Goal: Task Accomplishment & Management: Use online tool/utility

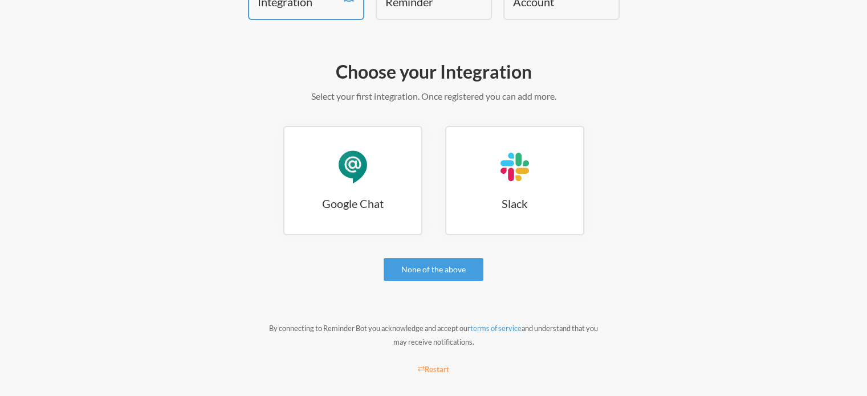
scroll to position [103, 0]
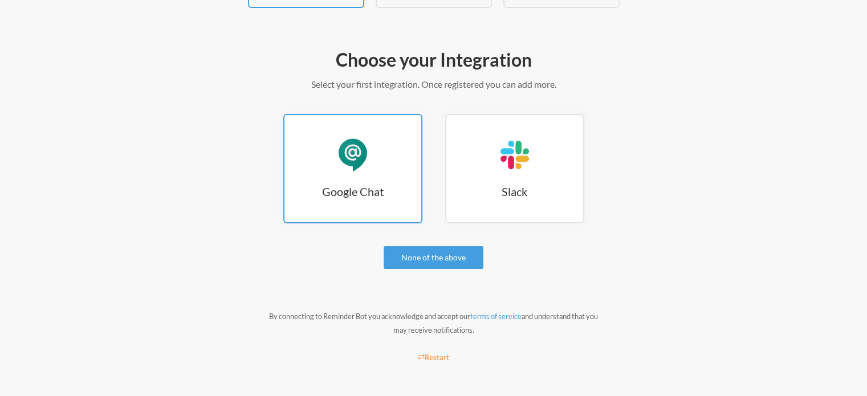
click at [352, 159] on div "Google Chat" at bounding box center [353, 155] width 34 height 34
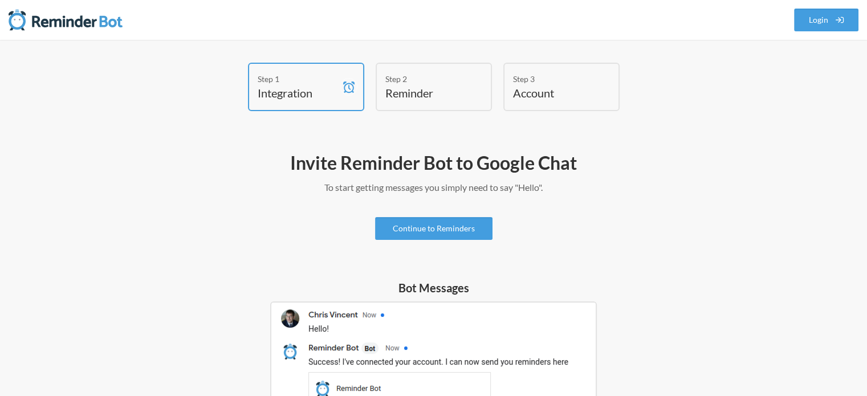
click at [458, 88] on h4 "Reminder" at bounding box center [425, 93] width 80 height 16
click at [424, 230] on link "Continue to Reminders" at bounding box center [433, 228] width 117 height 23
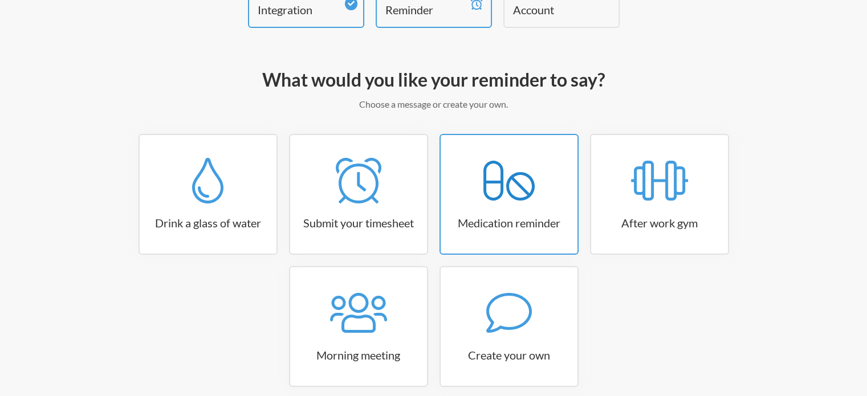
scroll to position [135, 0]
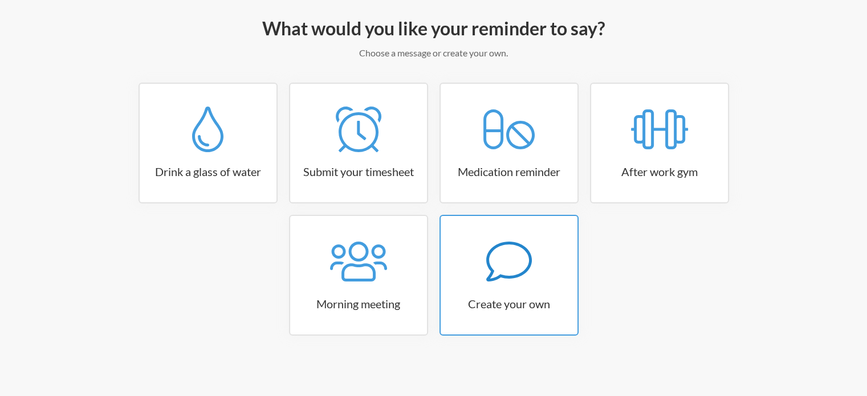
click at [514, 273] on icon at bounding box center [509, 262] width 46 height 40
select select "09:30:00"
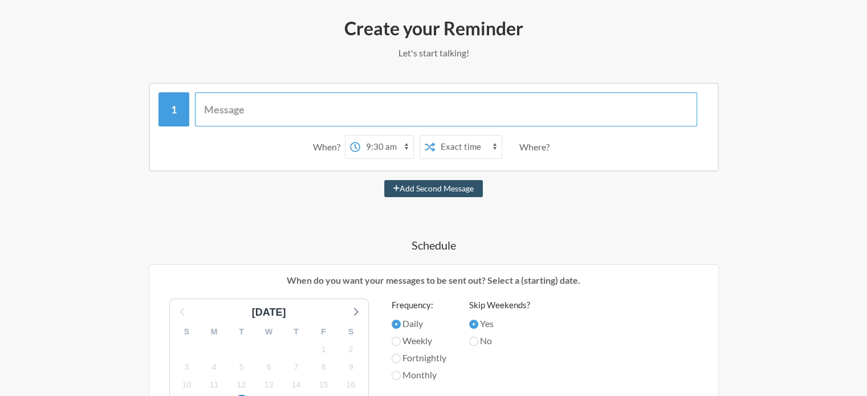
click at [286, 102] on input "text" at bounding box center [446, 109] width 502 height 34
click at [376, 144] on select "12:00 am 12:15 am 12:30 am 12:45 am 1:00 am 1:15 am 1:30 am 1:45 am 2:00 am 2:1…" at bounding box center [386, 147] width 53 height 23
click at [262, 217] on div "When? 12:00 am 12:15 am 12:30 am 12:45 am 1:00 am 1:15 am 1:30 am 1:45 am 2:00 …" at bounding box center [433, 399] width 661 height 633
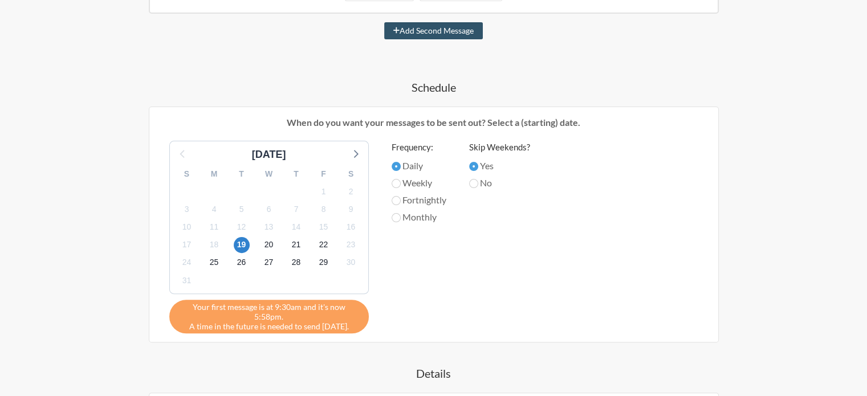
scroll to position [306, 0]
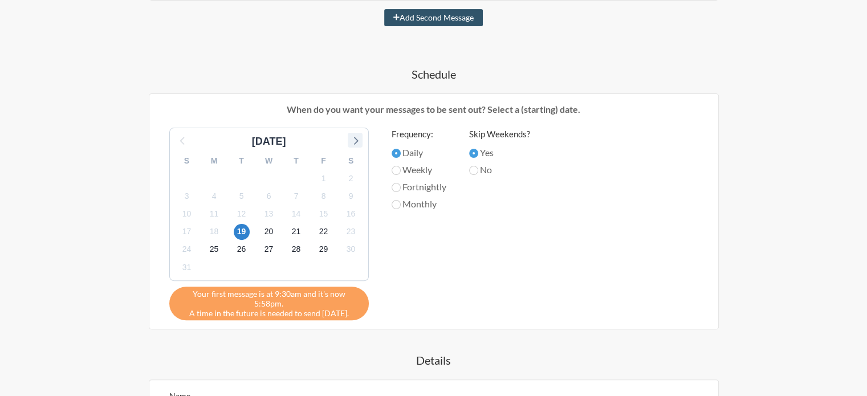
click at [361, 139] on icon at bounding box center [355, 140] width 15 height 15
click at [242, 173] on span "2" at bounding box center [242, 178] width 16 height 16
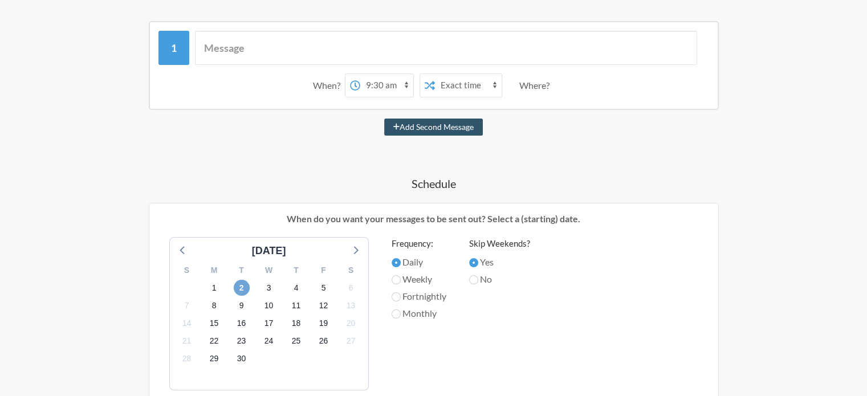
scroll to position [192, 0]
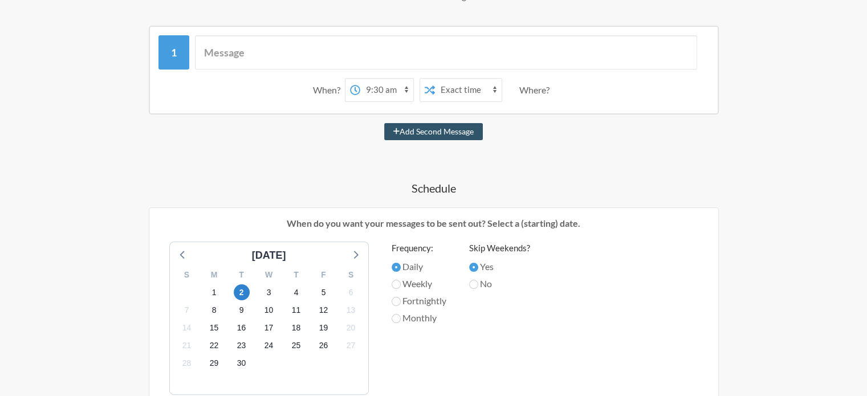
click at [392, 198] on div "When? 12:00 am 12:15 am 12:30 am 12:45 am 1:00 am 1:15 am 1:30 am 1:45 am 2:00 …" at bounding box center [433, 342] width 661 height 633
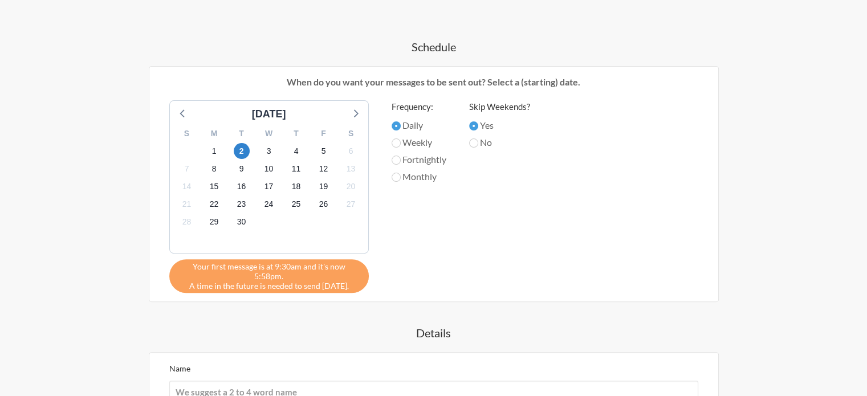
scroll to position [363, 0]
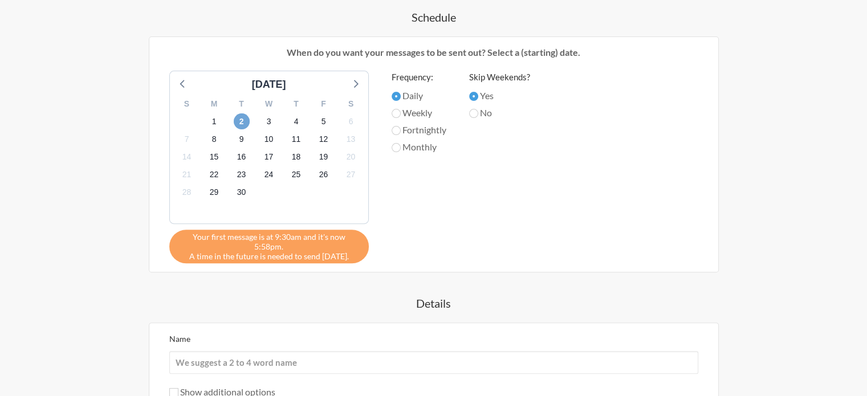
click at [235, 119] on span "2" at bounding box center [242, 121] width 16 height 16
click at [240, 272] on div "When? 12:00 am 12:15 am 12:30 am 12:45 am 1:00 am 1:15 am 1:30 am 1:45 am 2:00 …" at bounding box center [433, 171] width 661 height 633
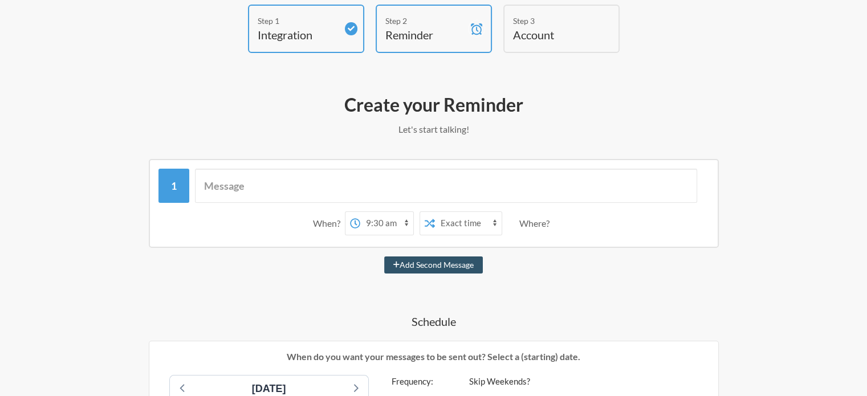
scroll to position [78, 0]
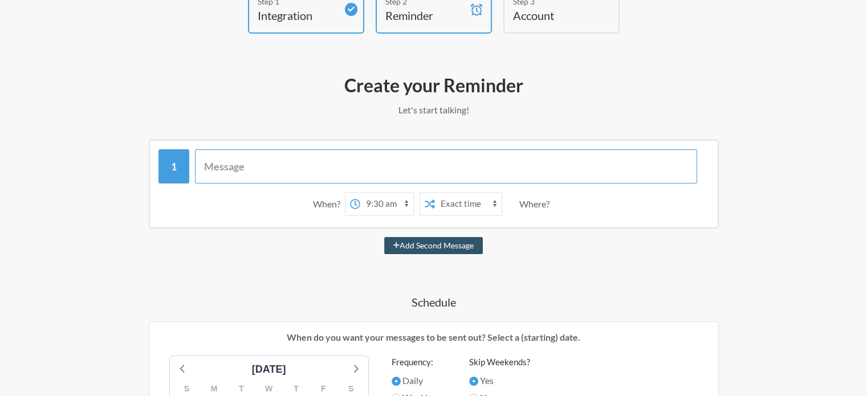
click at [373, 163] on input "text" at bounding box center [446, 166] width 502 height 34
click at [549, 200] on div "Where?" at bounding box center [536, 204] width 35 height 24
click at [379, 164] on input "text" at bounding box center [446, 166] width 502 height 34
type input "c"
type input "call pottery to chase art piece"
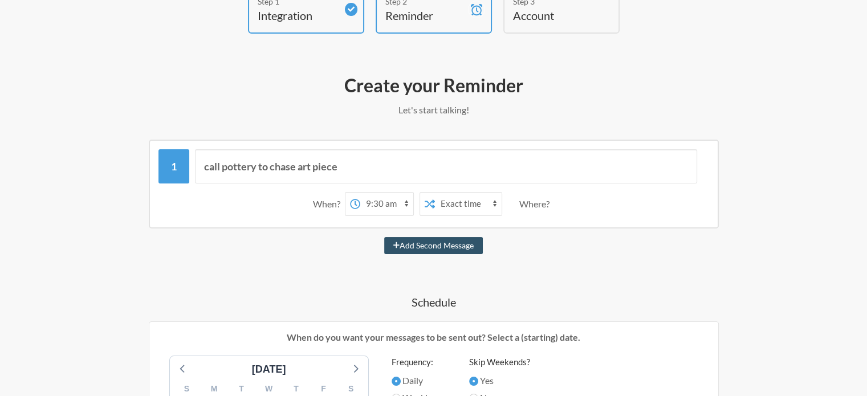
click at [721, 243] on div "Add Second Message" at bounding box center [433, 245] width 661 height 17
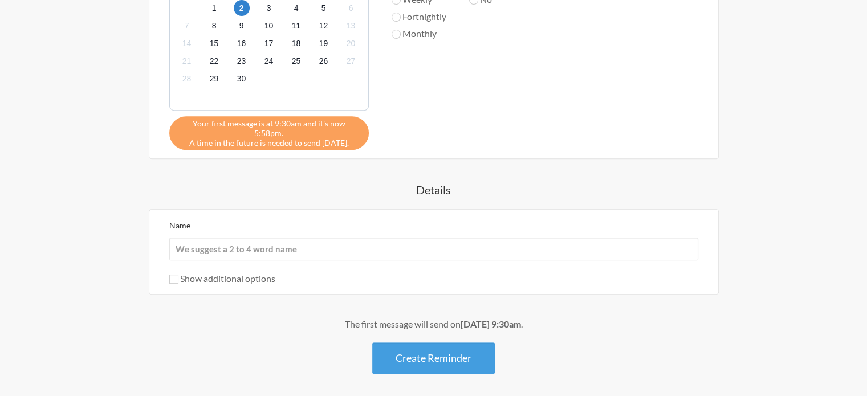
scroll to position [477, 0]
click at [322, 164] on div "call pottery to chase art piece When? 12:00 am 12:15 am 12:30 am 12:45 am 1:00 …" at bounding box center [433, 57] width 661 height 633
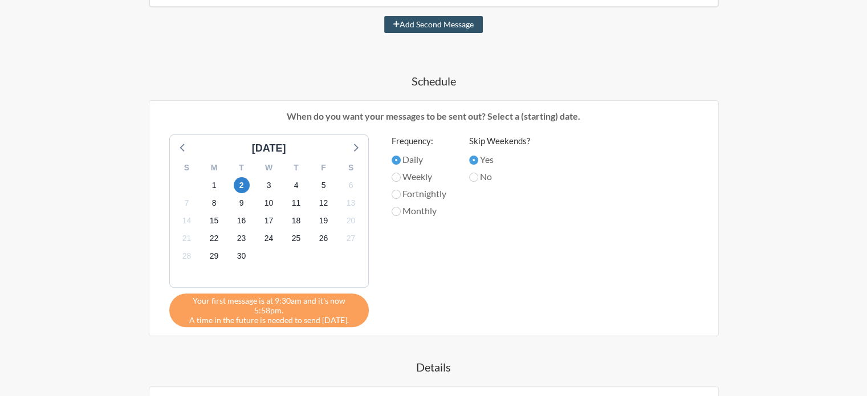
scroll to position [306, 0]
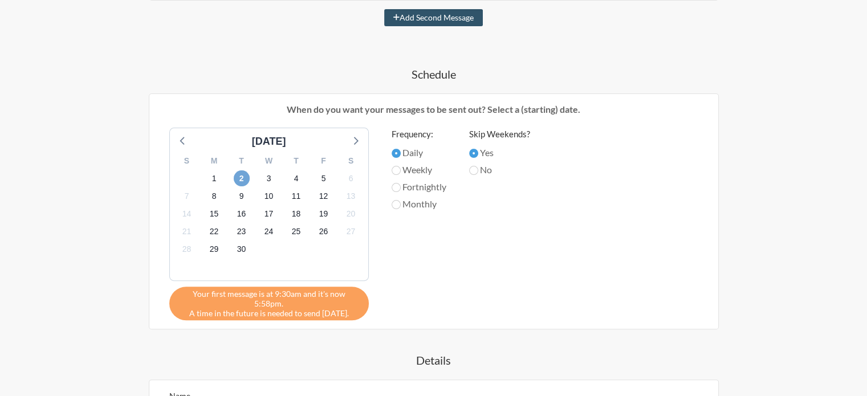
click at [238, 173] on span "2" at bounding box center [242, 178] width 16 height 16
drag, startPoint x: 458, startPoint y: 107, endPoint x: 556, endPoint y: 116, distance: 97.9
click at [515, 109] on p "When do you want your messages to be sent out? Select a (starting) date." at bounding box center [434, 110] width 552 height 14
click at [575, 114] on div "When do you want your messages to be sent out? Select a (starting) date. [DATE]…" at bounding box center [434, 211] width 570 height 236
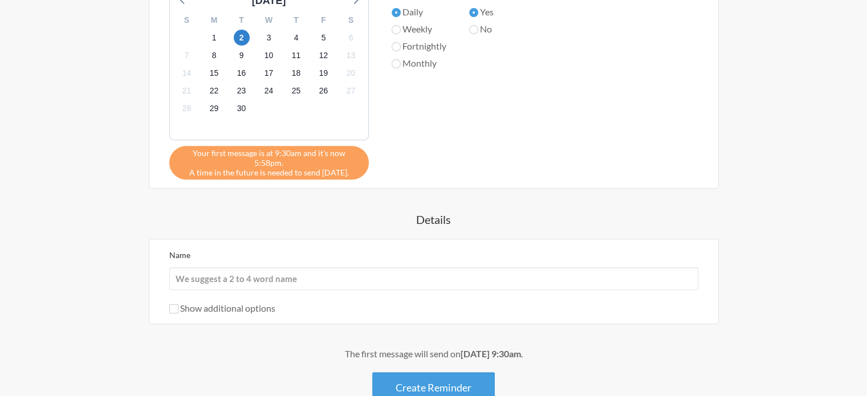
scroll to position [511, 0]
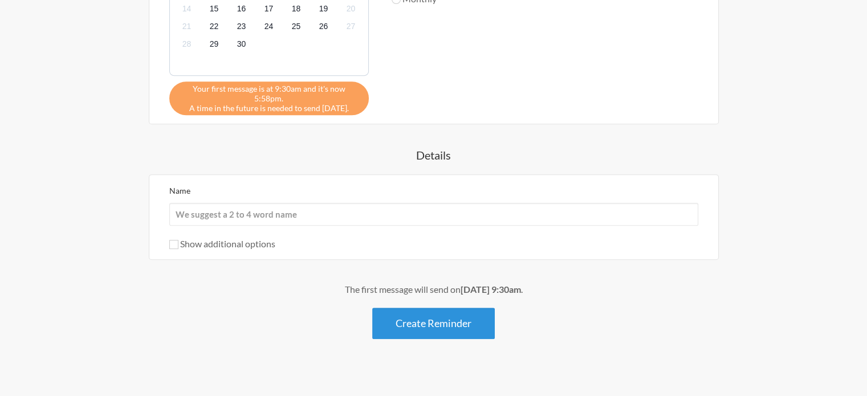
click at [470, 327] on button "Create Reminder" at bounding box center [433, 323] width 123 height 31
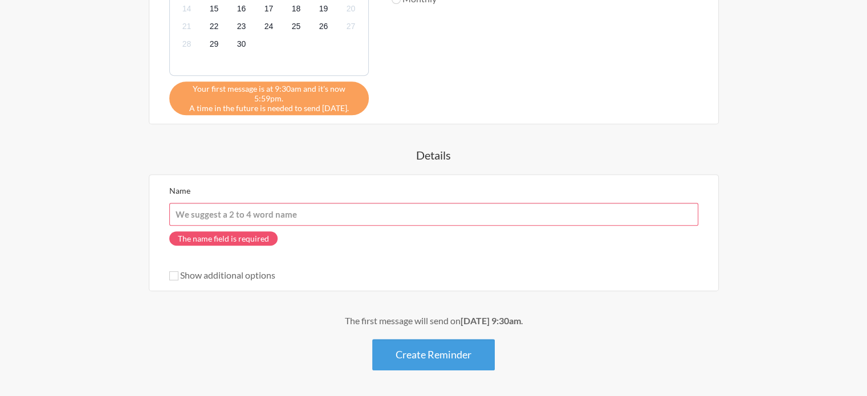
click at [319, 205] on input "Name" at bounding box center [433, 214] width 529 height 23
click at [338, 207] on input "Name" at bounding box center [433, 214] width 529 height 23
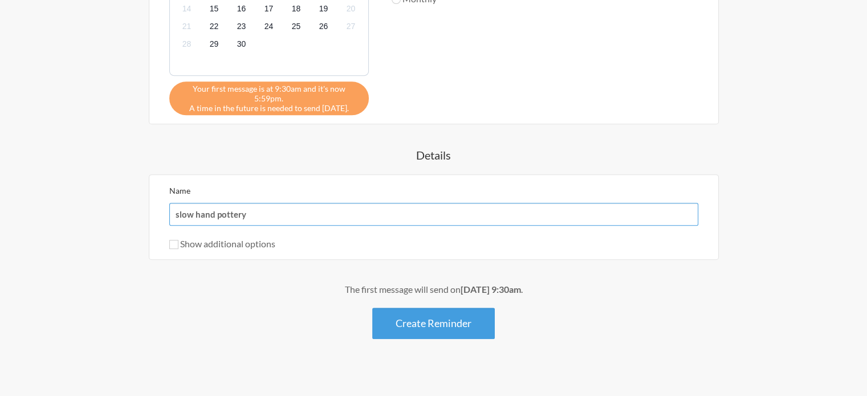
type input "slow hand pottery"
click at [253, 303] on div "The first message will send on [DATE] 9:30am . Create Reminder" at bounding box center [433, 311] width 661 height 56
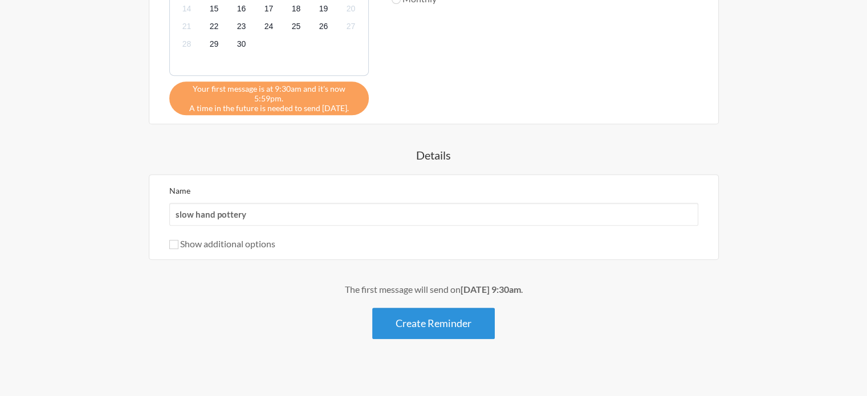
click at [401, 308] on button "Create Reminder" at bounding box center [433, 323] width 123 height 31
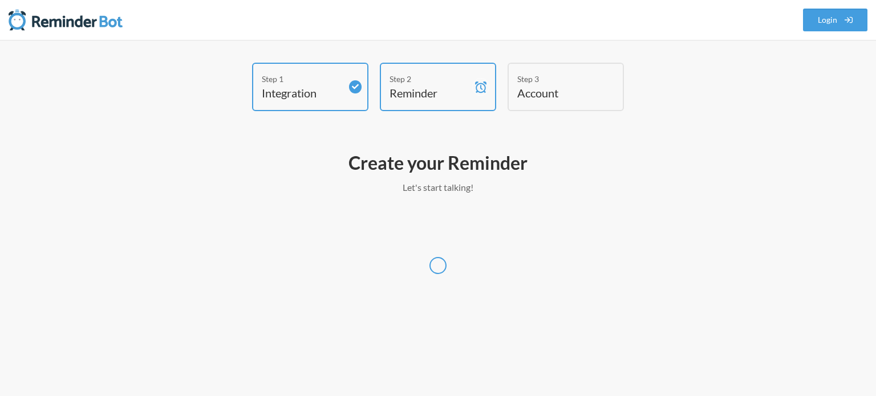
select select "[GEOGRAPHIC_DATA]/[GEOGRAPHIC_DATA]"
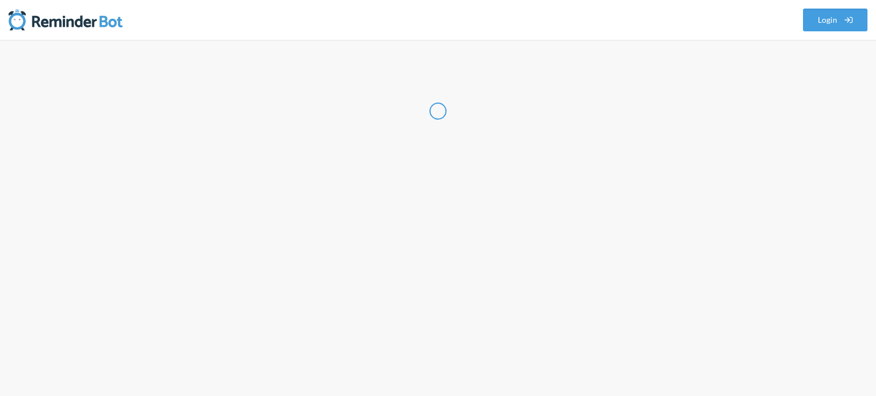
select select "TH"
